Goal: Browse casually

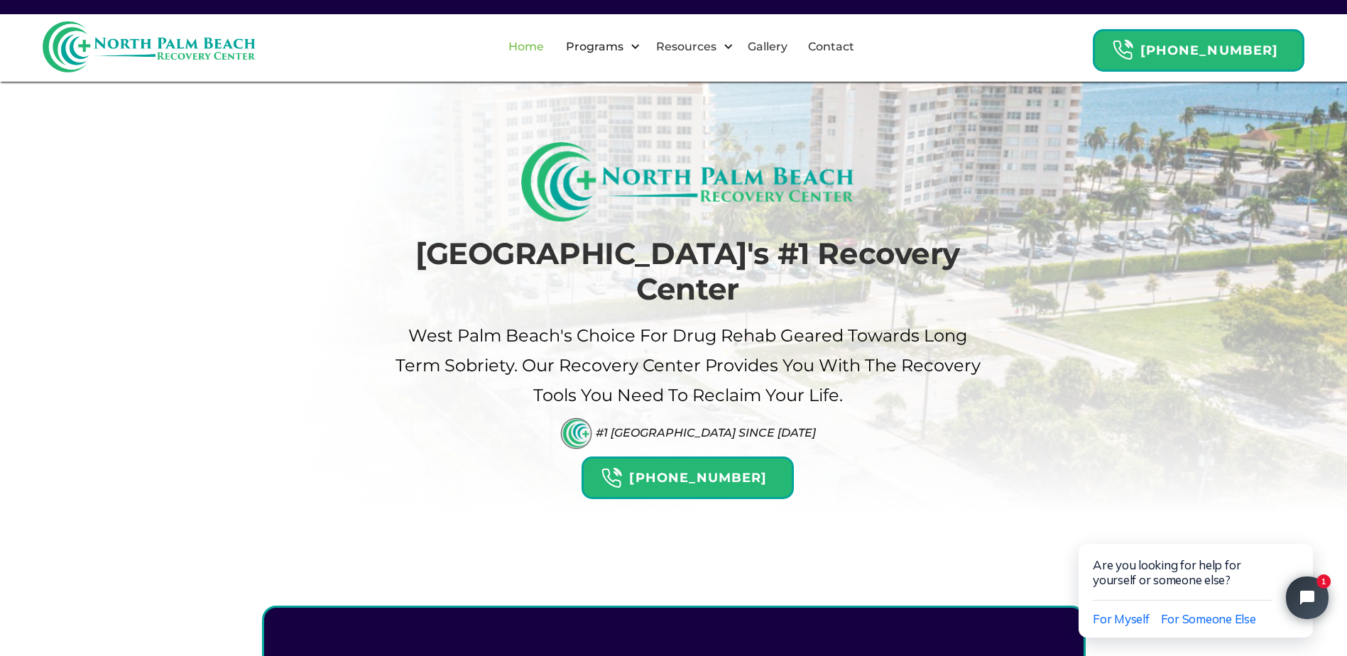
click at [548, 49] on link "Home" at bounding box center [526, 46] width 53 height 45
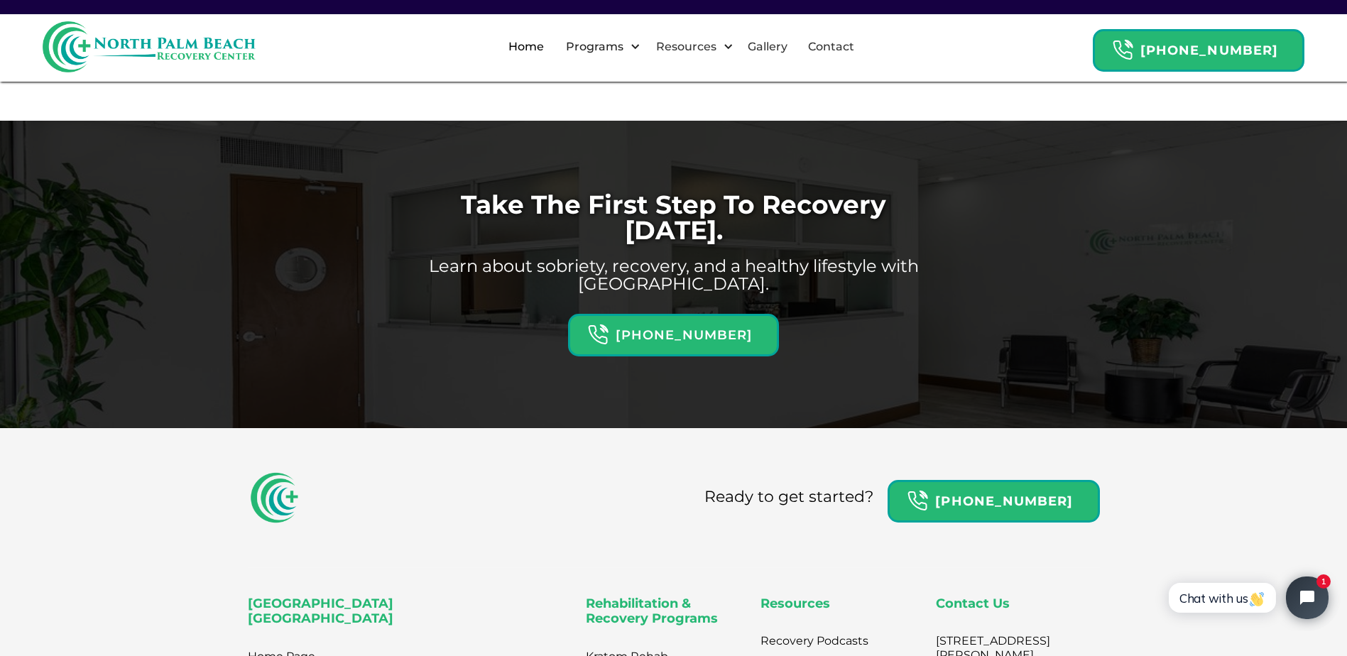
scroll to position [4827, 0]
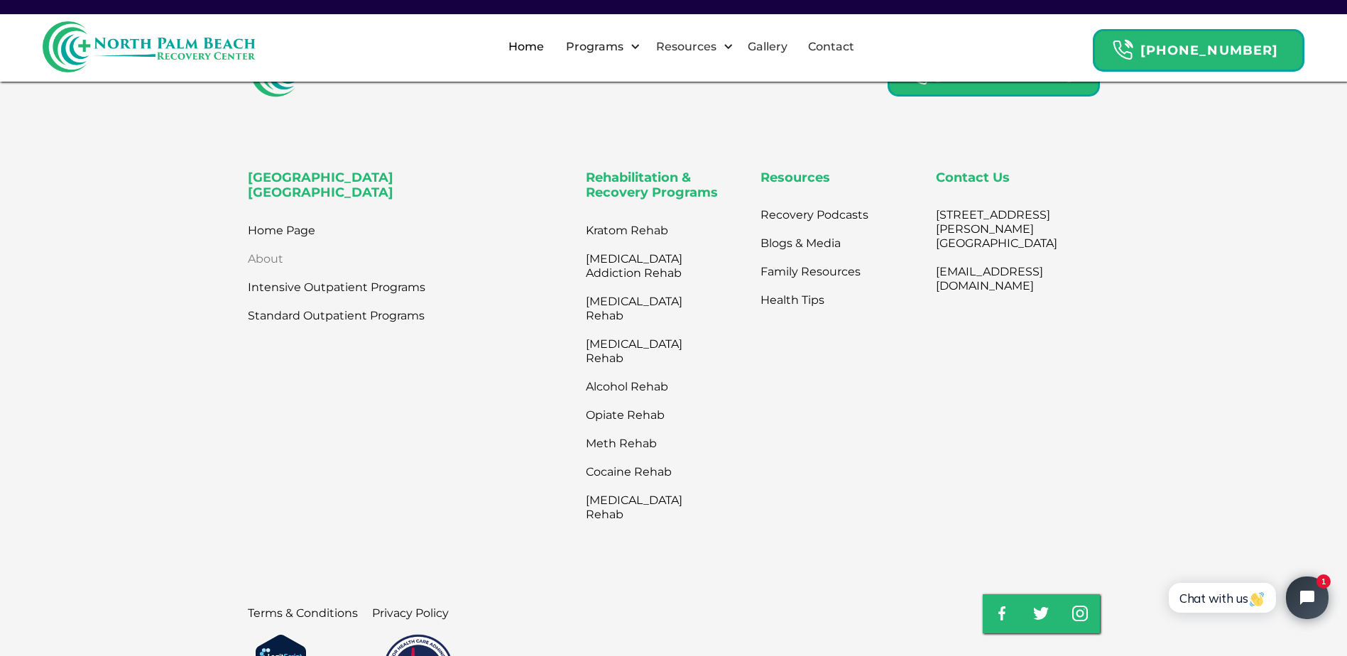
click at [267, 245] on link "About" at bounding box center [265, 259] width 35 height 28
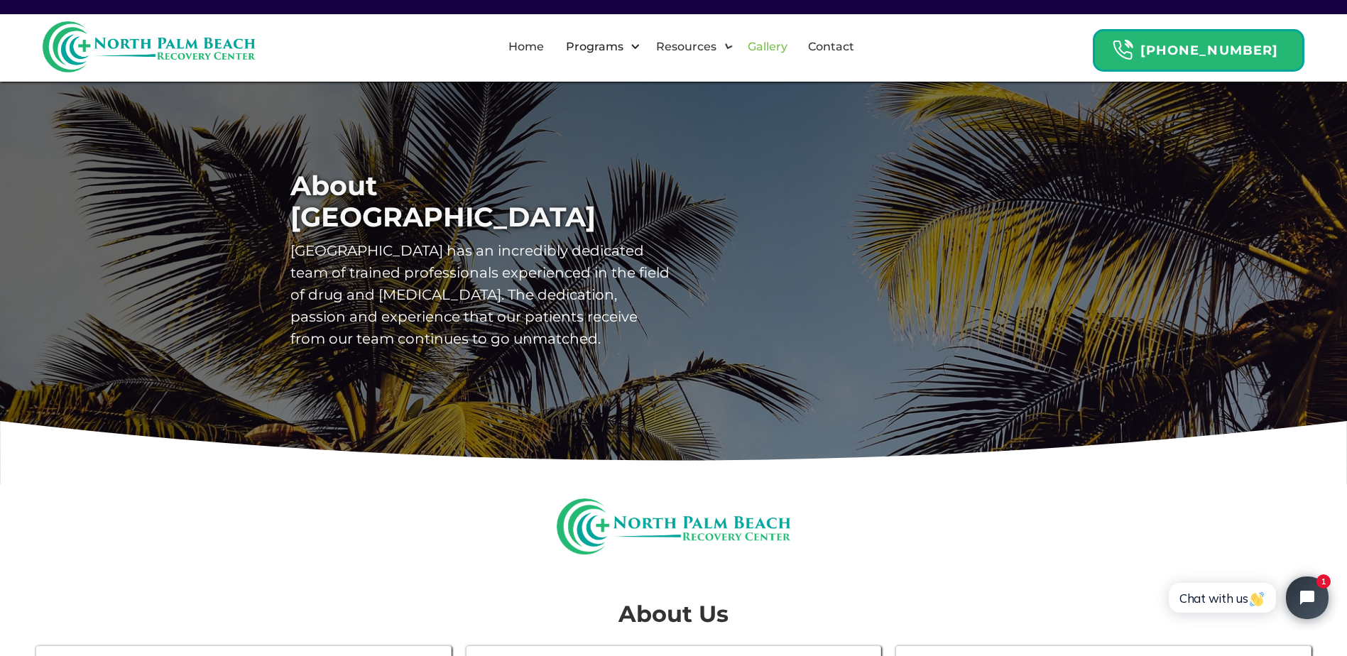
click at [781, 48] on link "Gallery" at bounding box center [767, 46] width 57 height 45
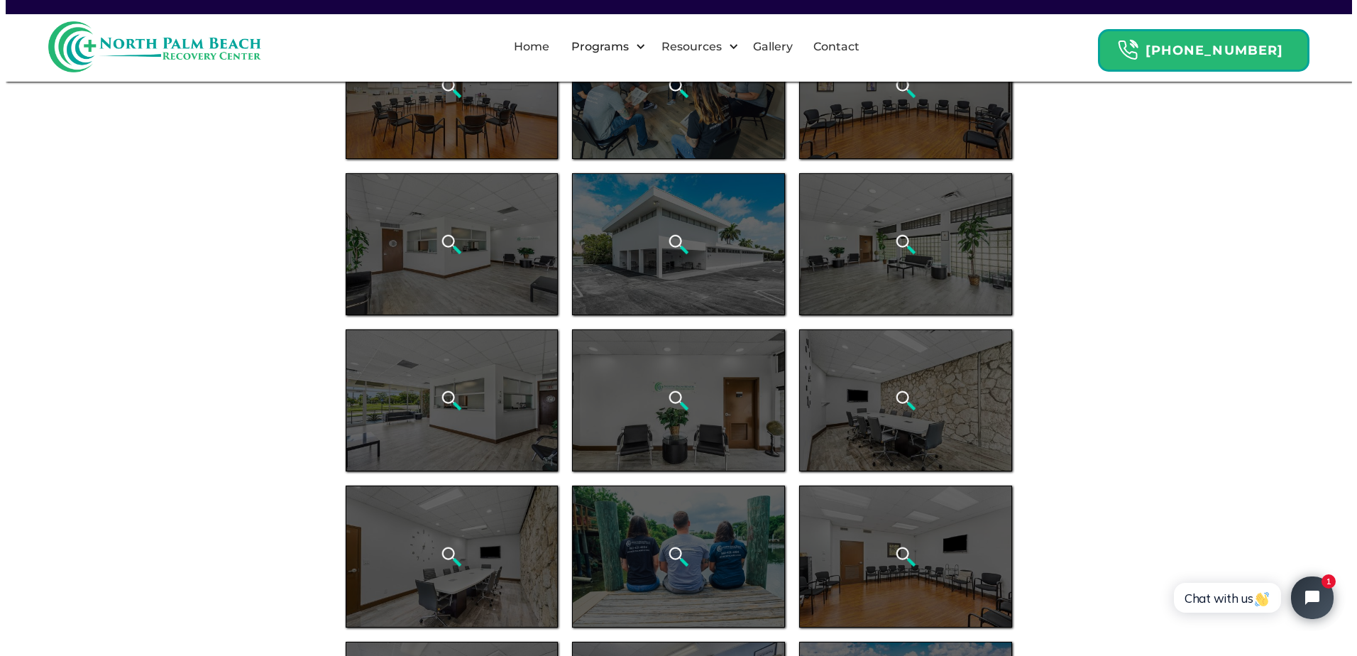
scroll to position [71, 0]
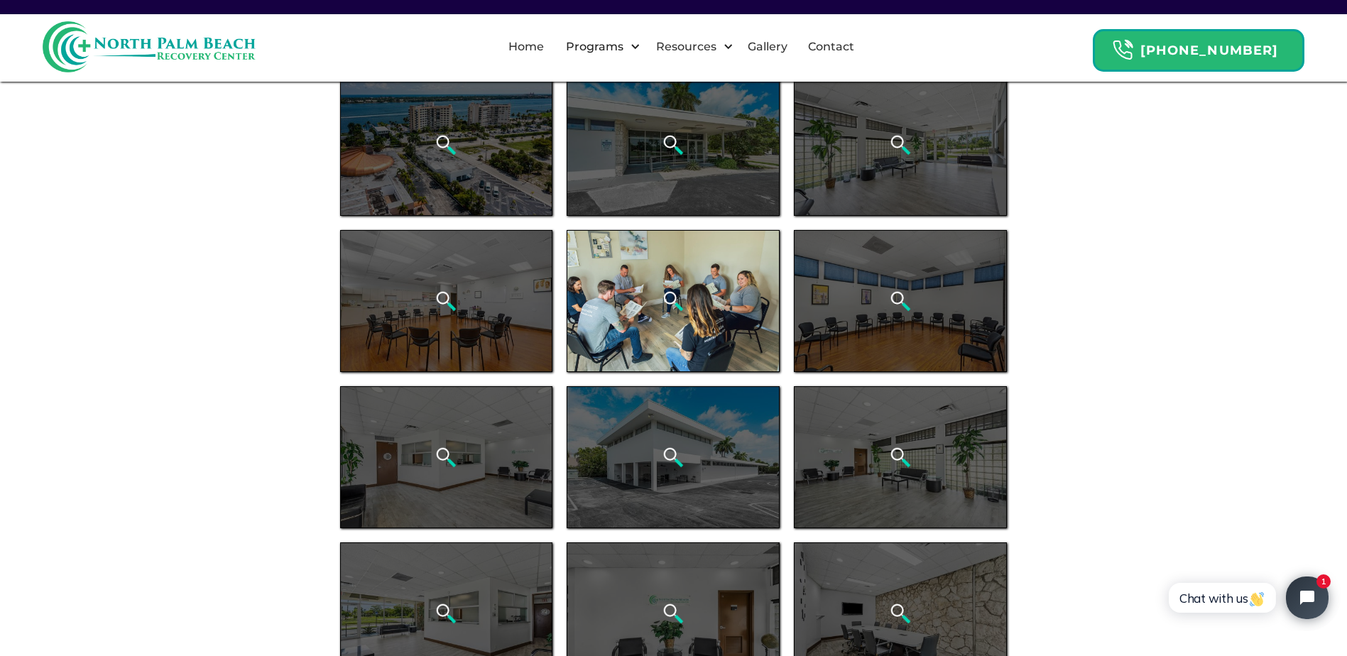
click at [669, 308] on img "open lightbox" at bounding box center [672, 300] width 21 height 21
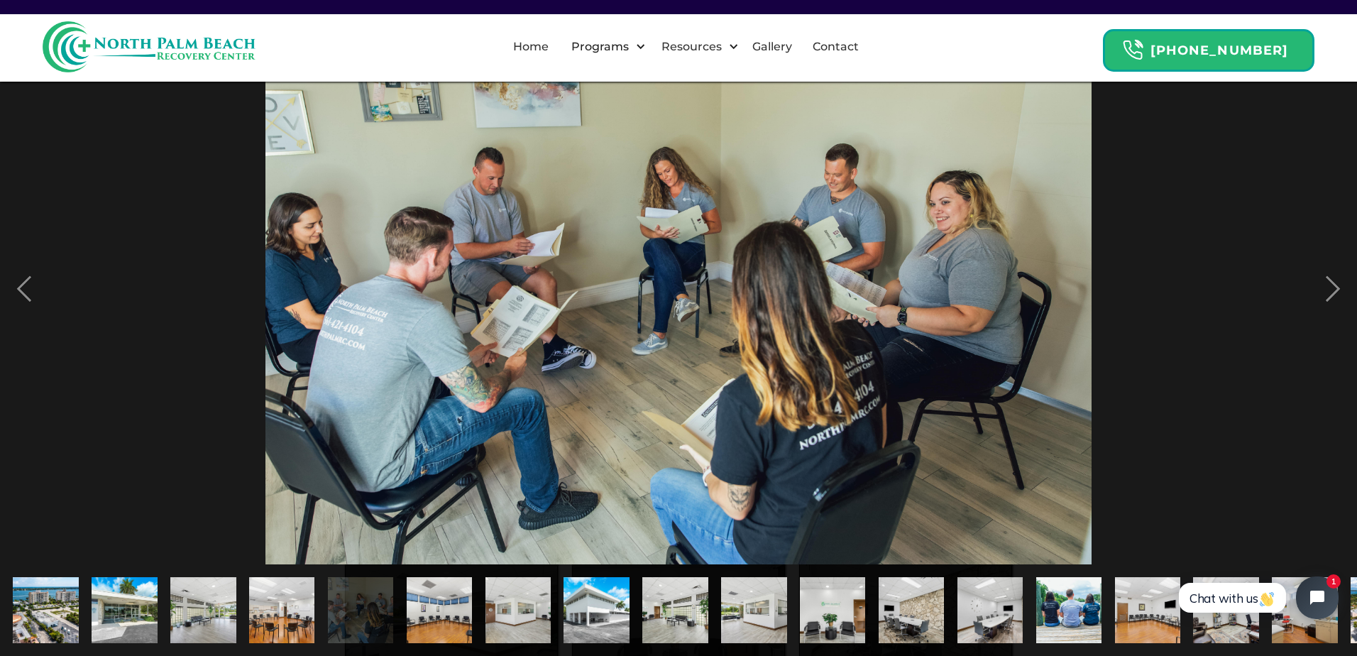
click at [1061, 609] on img "show item 14 of 21" at bounding box center [1069, 609] width 99 height 65
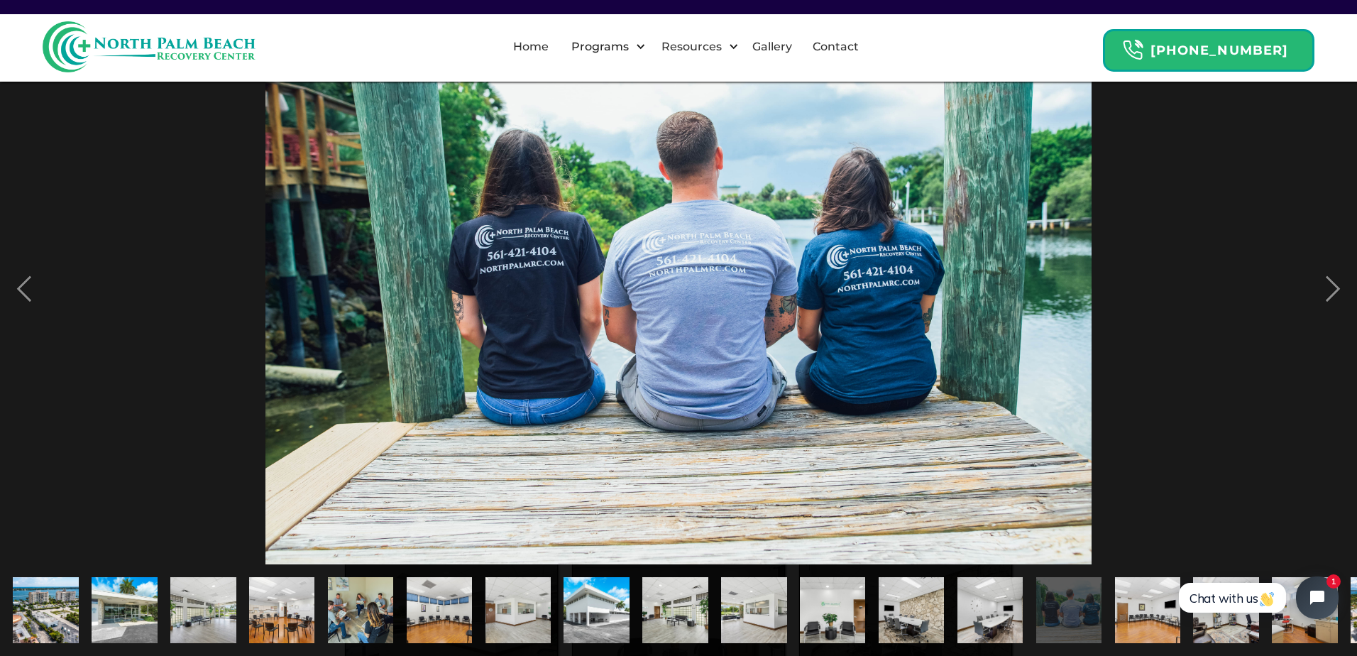
click at [1154, 596] on img "show item 15 of 21" at bounding box center [1147, 609] width 99 height 65
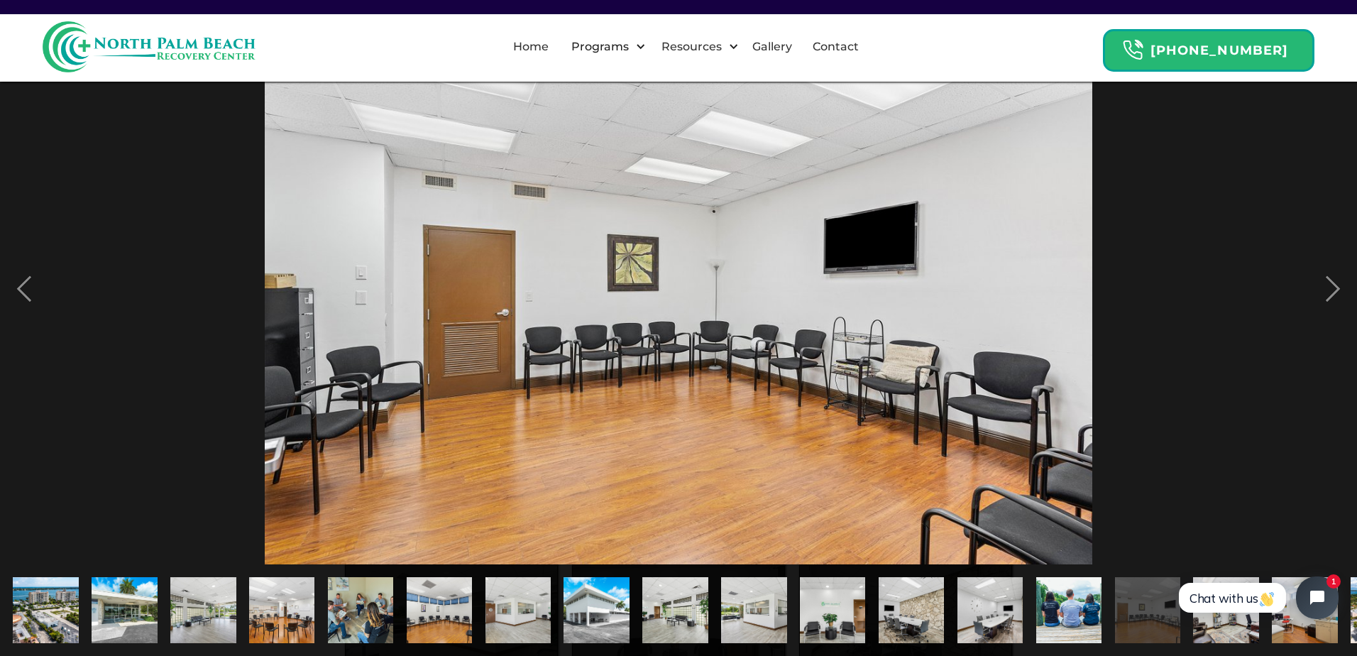
click html "Chat with us 1"
click at [811, 598] on img "show item 11 of 21" at bounding box center [833, 609] width 99 height 65
